Goal: Use online tool/utility: Utilize a website feature to perform a specific function

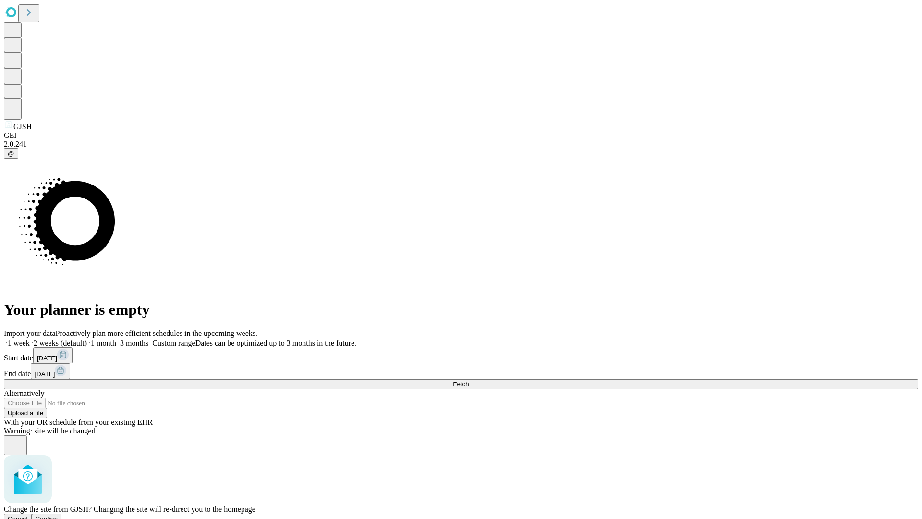
click at [58, 515] on span "Confirm" at bounding box center [47, 518] width 23 height 7
click at [30, 339] on label "1 week" at bounding box center [17, 343] width 26 height 8
click at [469, 380] on span "Fetch" at bounding box center [461, 383] width 16 height 7
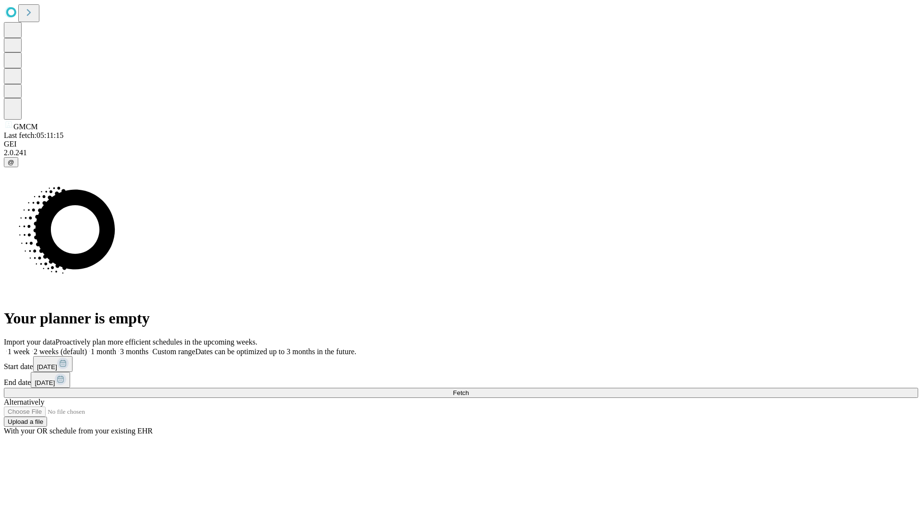
click at [30, 347] on label "1 week" at bounding box center [17, 351] width 26 height 8
click at [469, 389] on span "Fetch" at bounding box center [461, 392] width 16 height 7
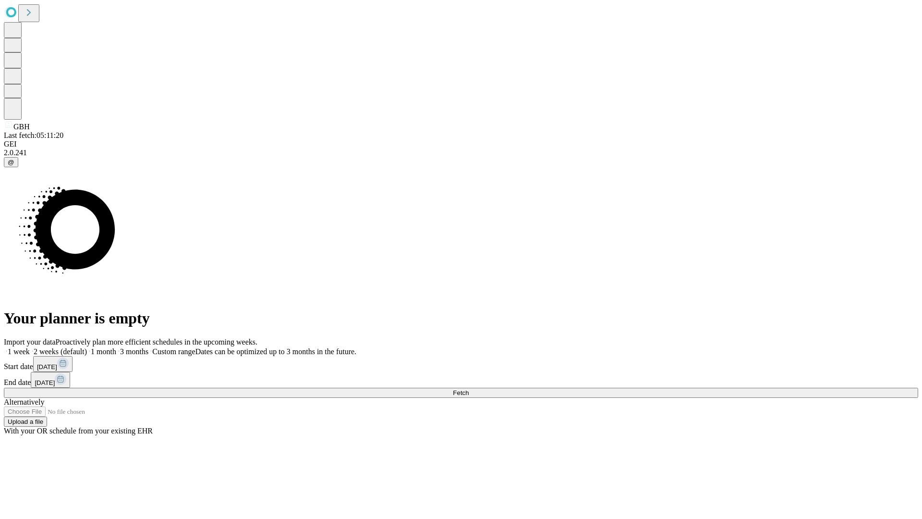
click at [30, 347] on label "1 week" at bounding box center [17, 351] width 26 height 8
click at [469, 389] on span "Fetch" at bounding box center [461, 392] width 16 height 7
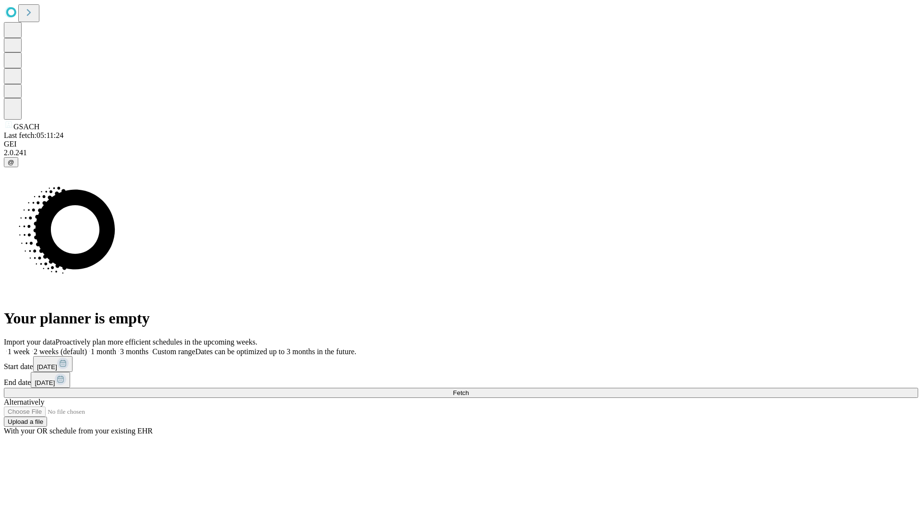
click at [30, 347] on label "1 week" at bounding box center [17, 351] width 26 height 8
click at [469, 389] on span "Fetch" at bounding box center [461, 392] width 16 height 7
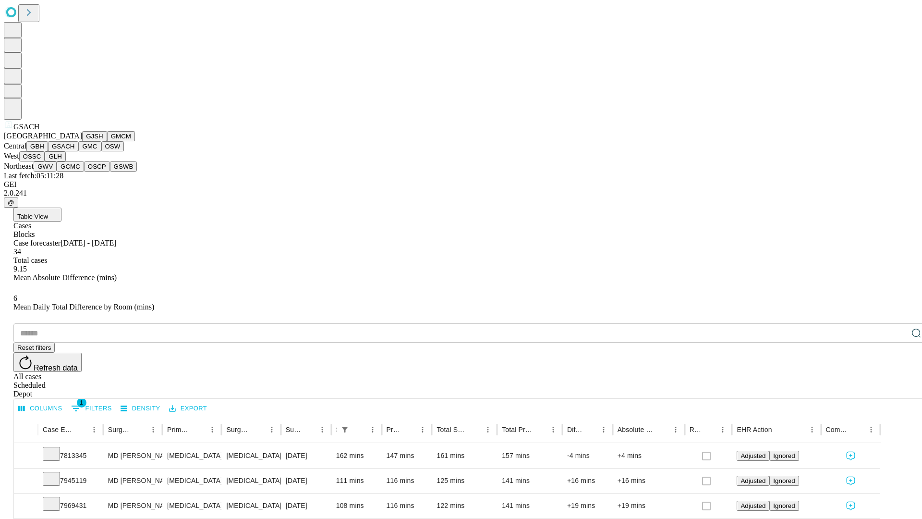
click at [78, 151] on button "GMC" at bounding box center [89, 146] width 23 height 10
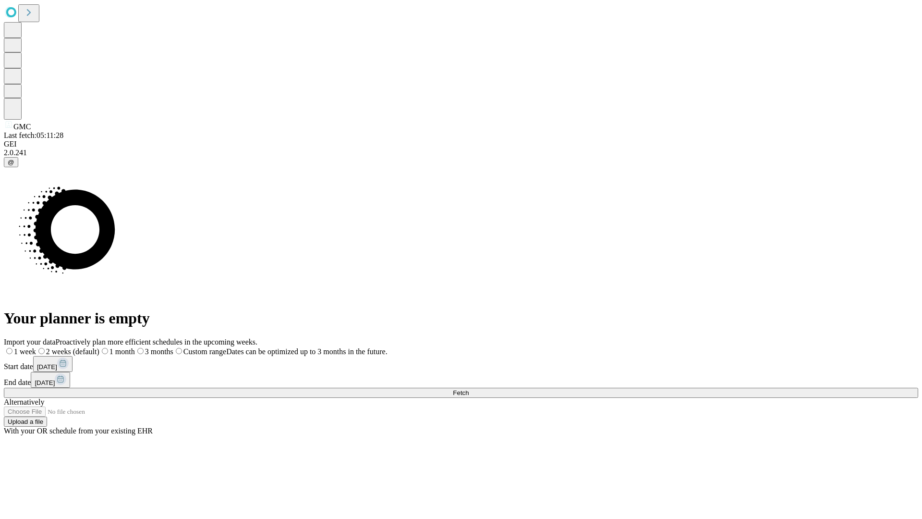
click at [36, 347] on label "1 week" at bounding box center [20, 351] width 32 height 8
click at [469, 389] on span "Fetch" at bounding box center [461, 392] width 16 height 7
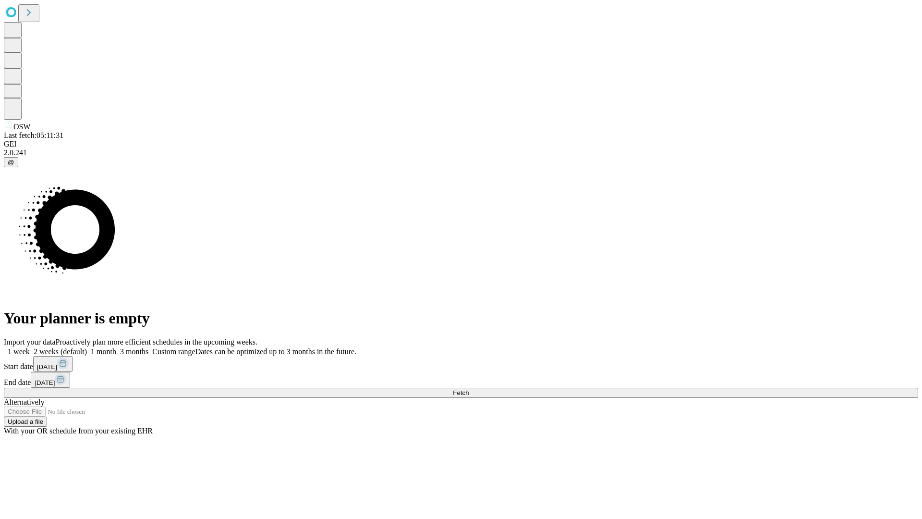
click at [469, 389] on span "Fetch" at bounding box center [461, 392] width 16 height 7
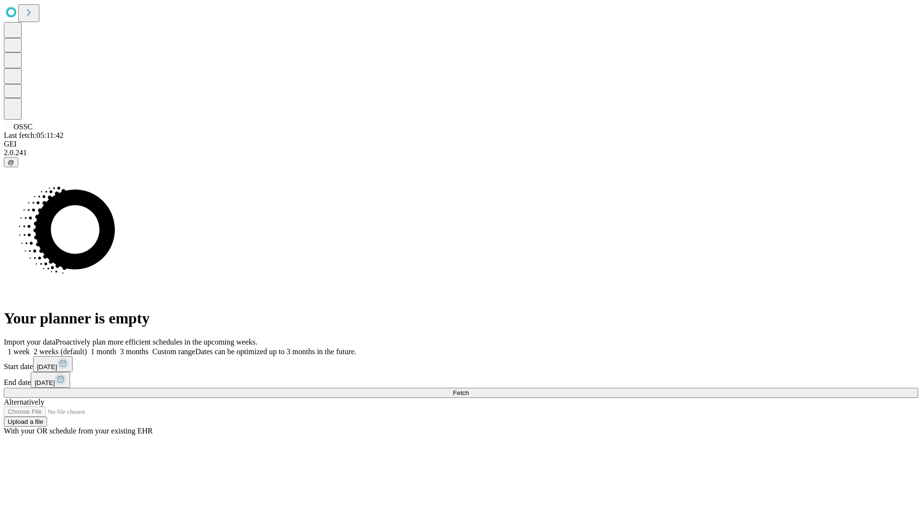
click at [30, 347] on label "1 week" at bounding box center [17, 351] width 26 height 8
click at [469, 389] on span "Fetch" at bounding box center [461, 392] width 16 height 7
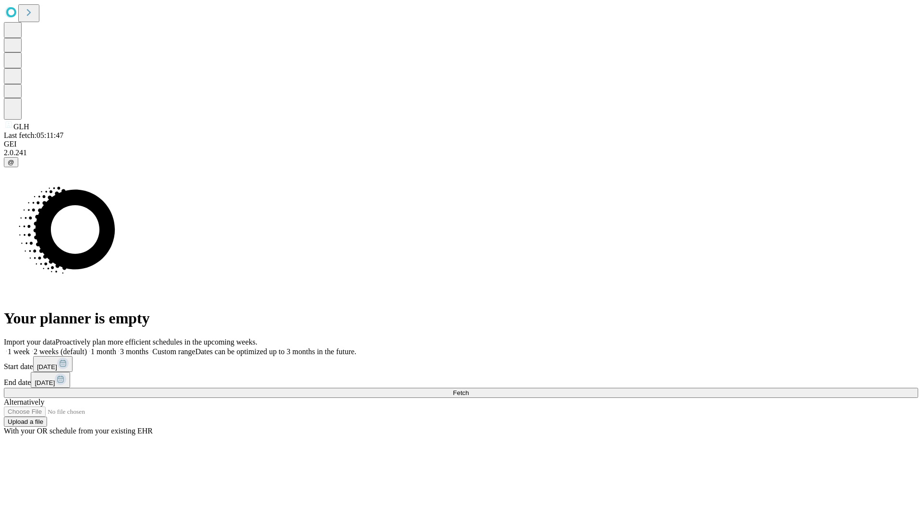
click at [30, 347] on label "1 week" at bounding box center [17, 351] width 26 height 8
click at [469, 389] on span "Fetch" at bounding box center [461, 392] width 16 height 7
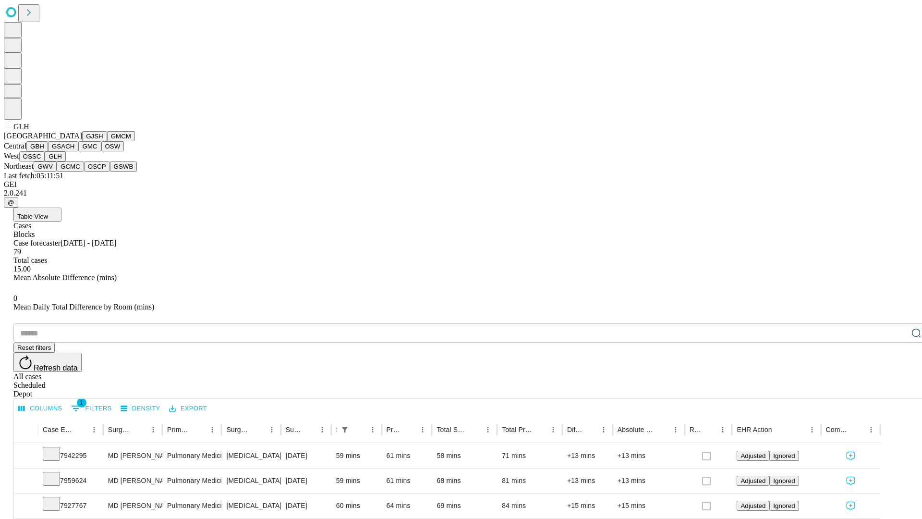
click at [57, 172] on button "GWV" at bounding box center [45, 166] width 23 height 10
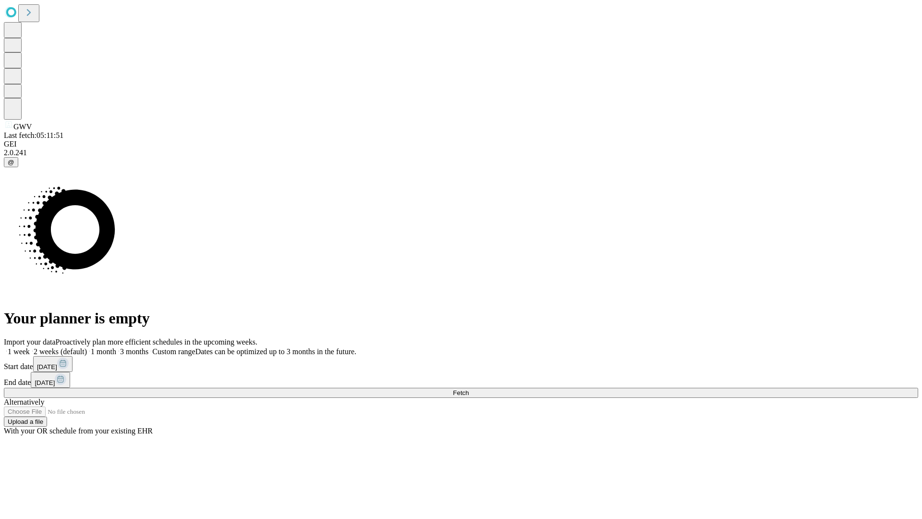
click at [30, 347] on label "1 week" at bounding box center [17, 351] width 26 height 8
click at [469, 389] on span "Fetch" at bounding box center [461, 392] width 16 height 7
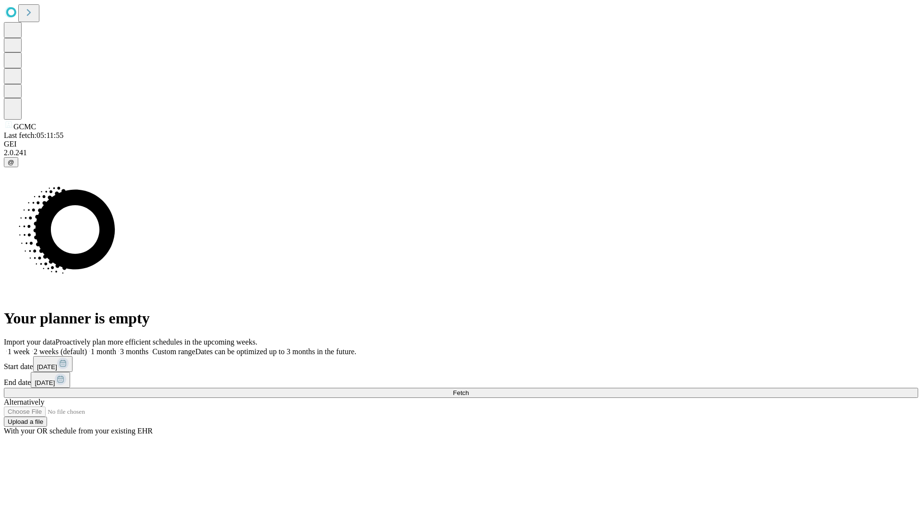
click at [30, 347] on label "1 week" at bounding box center [17, 351] width 26 height 8
click at [469, 389] on span "Fetch" at bounding box center [461, 392] width 16 height 7
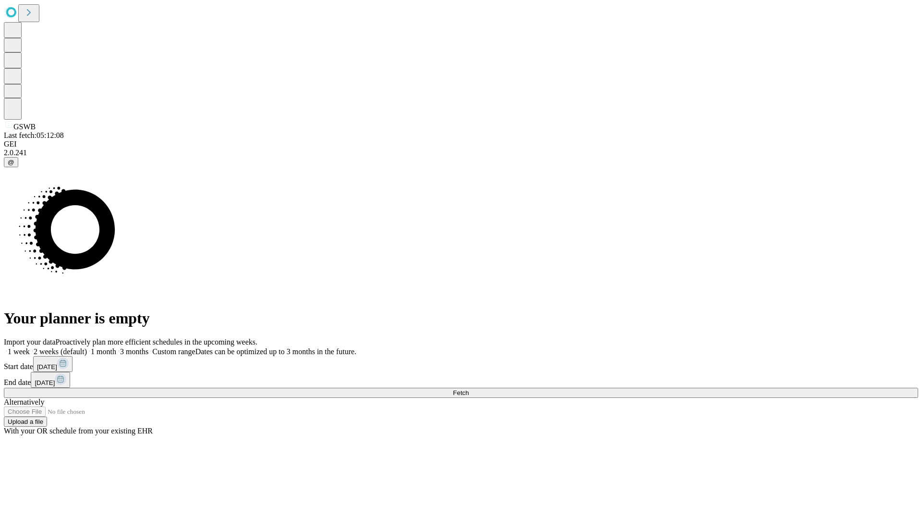
click at [30, 347] on label "1 week" at bounding box center [17, 351] width 26 height 8
click at [469, 389] on span "Fetch" at bounding box center [461, 392] width 16 height 7
